Goal: Information Seeking & Learning: Learn about a topic

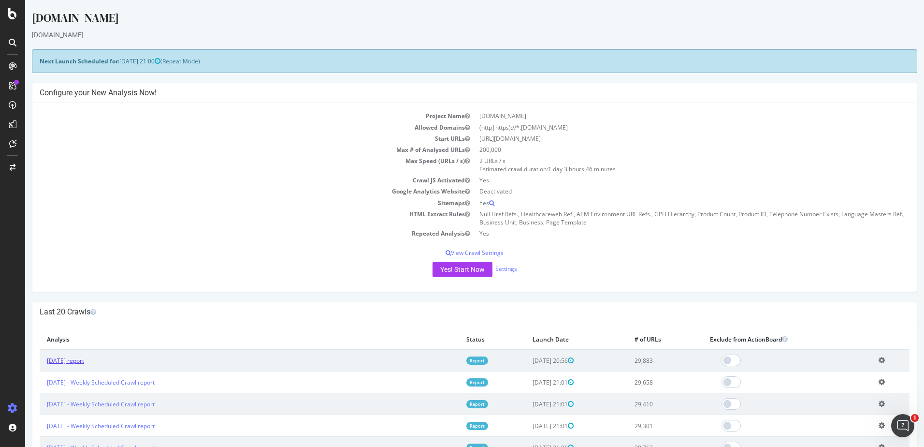
click at [84, 364] on link "[DATE] report" at bounding box center [65, 360] width 37 height 8
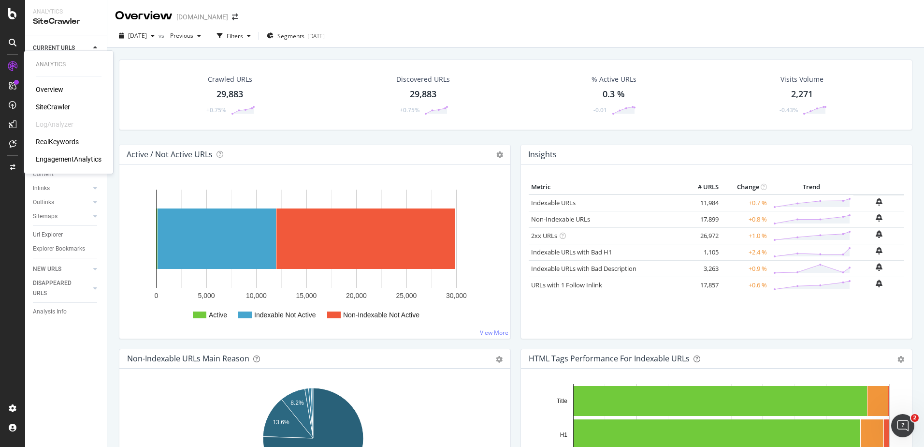
click at [57, 107] on div "SiteCrawler" at bounding box center [53, 107] width 34 height 10
click at [61, 233] on div "Url Explorer" at bounding box center [48, 235] width 30 height 10
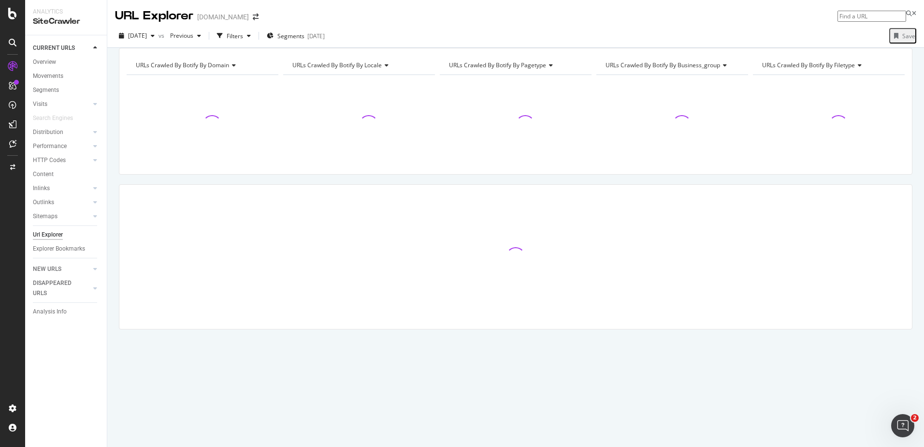
click at [53, 235] on div "Url Explorer" at bounding box center [48, 235] width 30 height 10
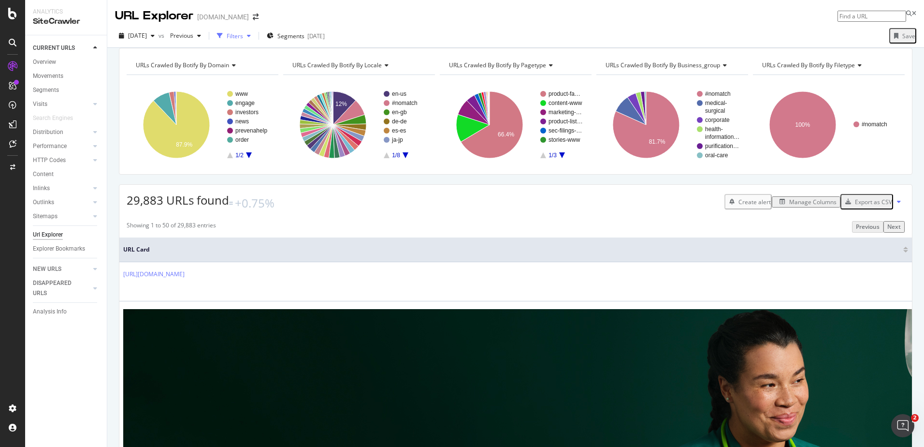
click at [243, 34] on div "Filters" at bounding box center [235, 36] width 16 height 8
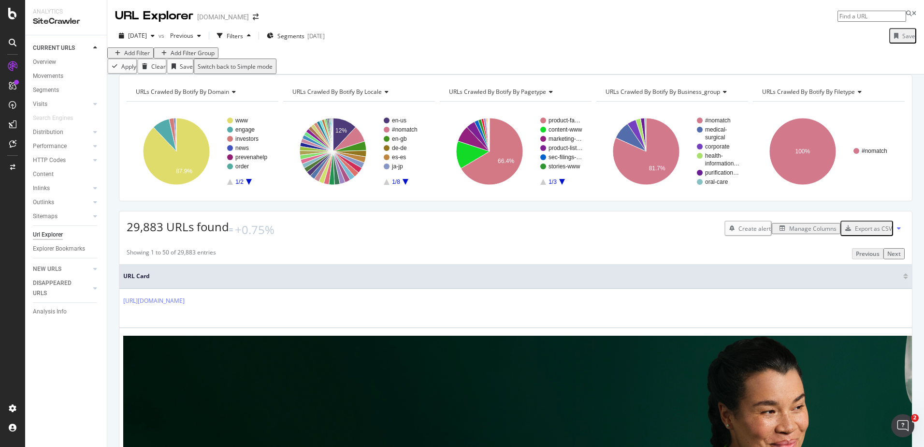
click at [145, 55] on div "Add Filter Add Filter Group" at bounding box center [515, 52] width 817 height 11
click at [146, 57] on div "Add Filter" at bounding box center [137, 53] width 26 height 8
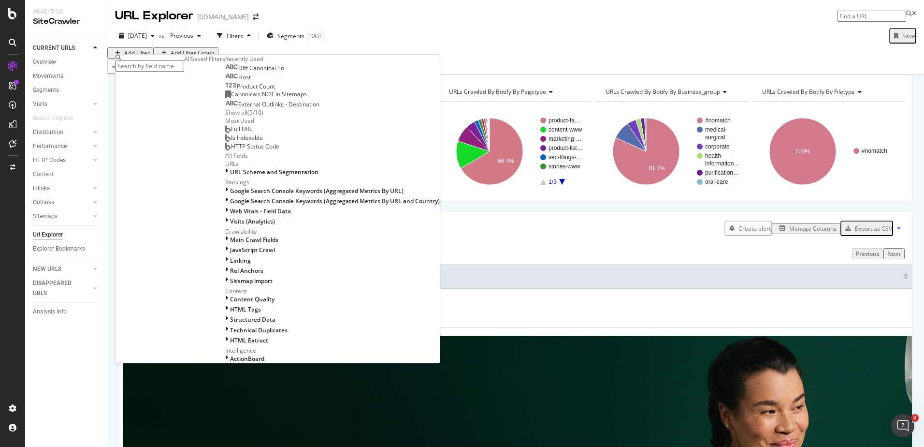
type input "s"
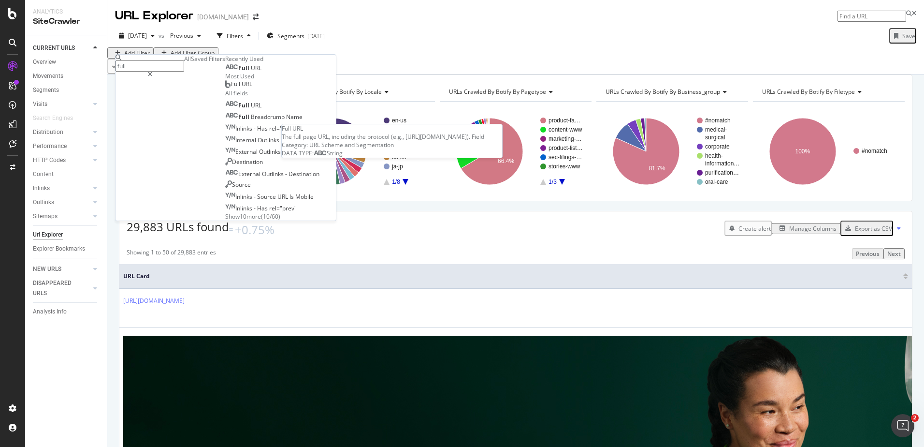
type input "full"
click at [251, 72] on span "URL" at bounding box center [256, 68] width 11 height 8
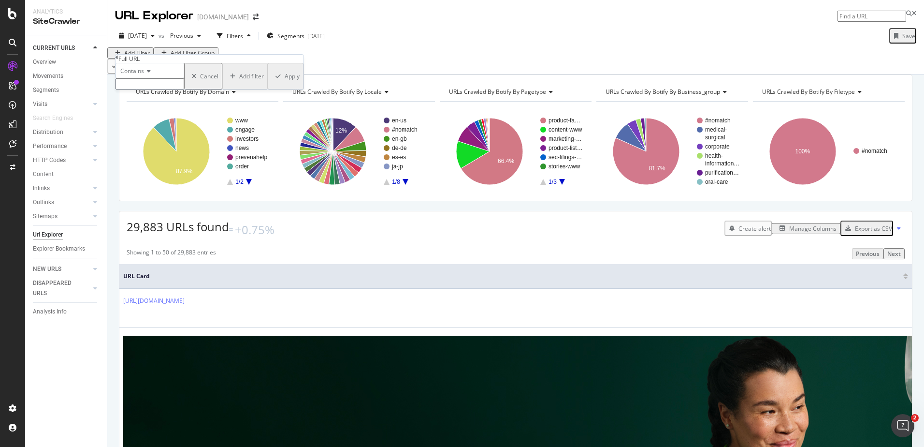
click at [154, 89] on input "text" at bounding box center [150, 83] width 69 height 11
type input "skin-"
click at [285, 83] on div "Apply" at bounding box center [292, 79] width 15 height 8
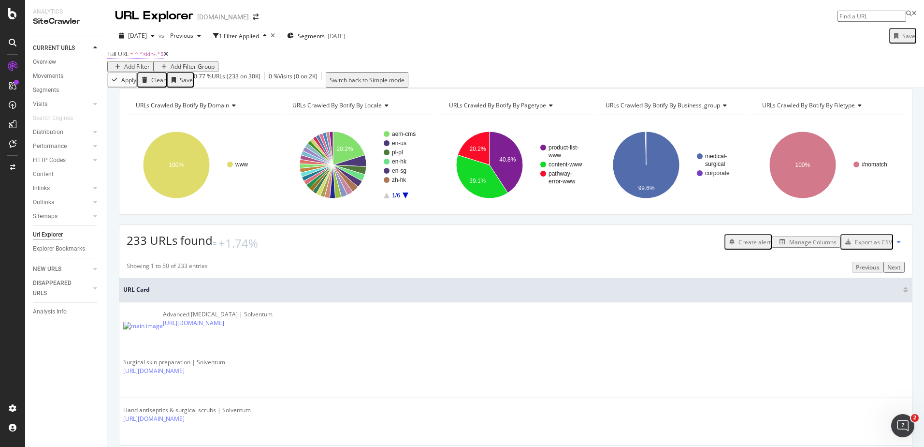
click at [164, 58] on span "^.*skin-.*$" at bounding box center [149, 54] width 29 height 8
click at [148, 73] on icon at bounding box center [147, 70] width 7 height 6
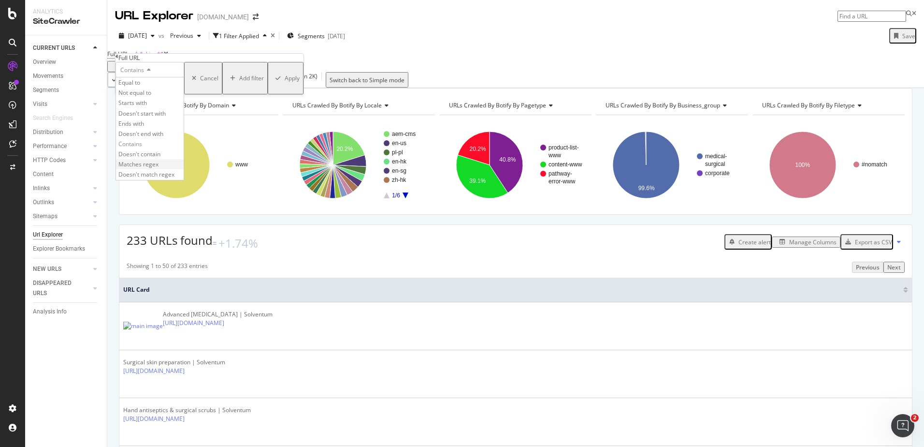
click at [159, 168] on span "Matches regex" at bounding box center [138, 164] width 40 height 8
click at [130, 88] on input "skin-" at bounding box center [150, 82] width 69 height 11
type input "[S]kin-"
click at [285, 82] on div "Apply" at bounding box center [292, 78] width 15 height 8
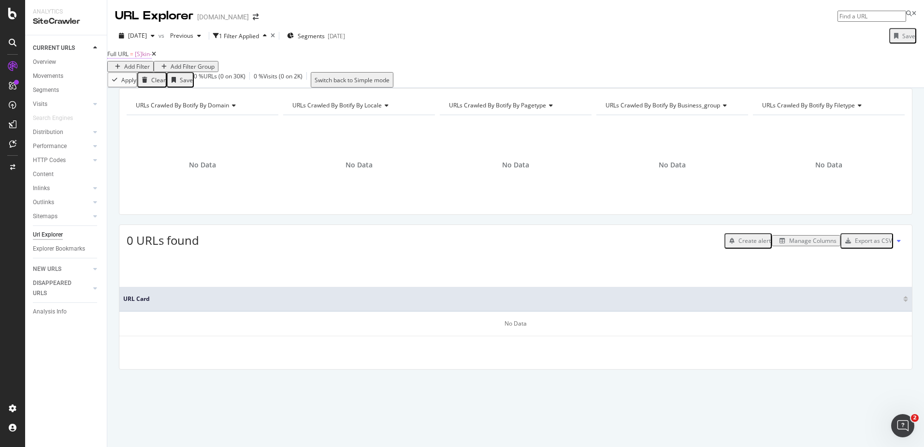
click at [152, 58] on span "[S]kin-" at bounding box center [143, 54] width 17 height 8
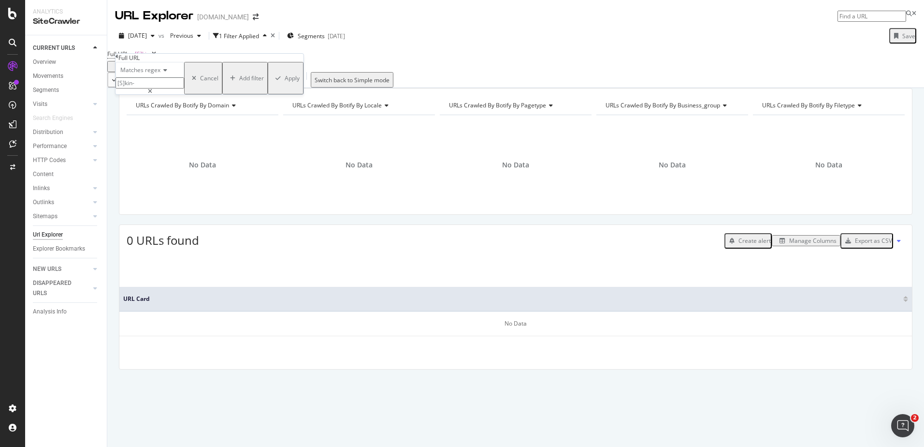
click at [152, 88] on input "[S]kin-" at bounding box center [150, 82] width 69 height 11
type input "[S]ki"
click at [285, 82] on div "Apply" at bounding box center [292, 78] width 15 height 8
